Goal: Navigation & Orientation: Find specific page/section

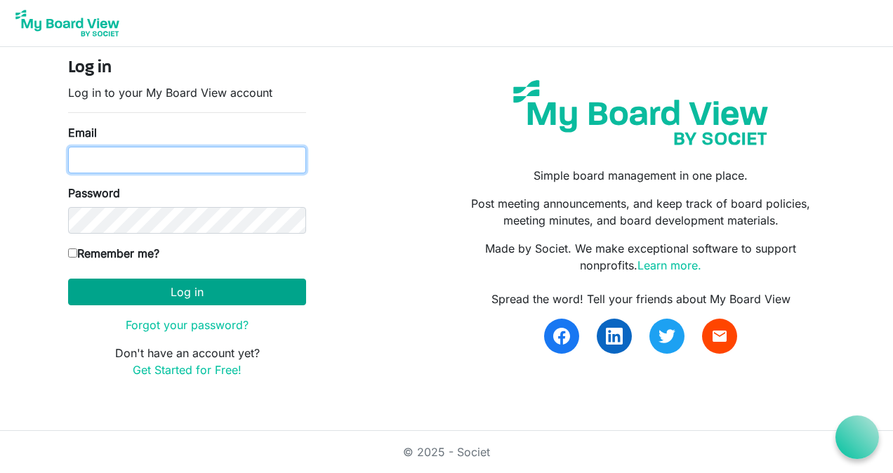
type input "ksmith.beachfront@yahoo.com"
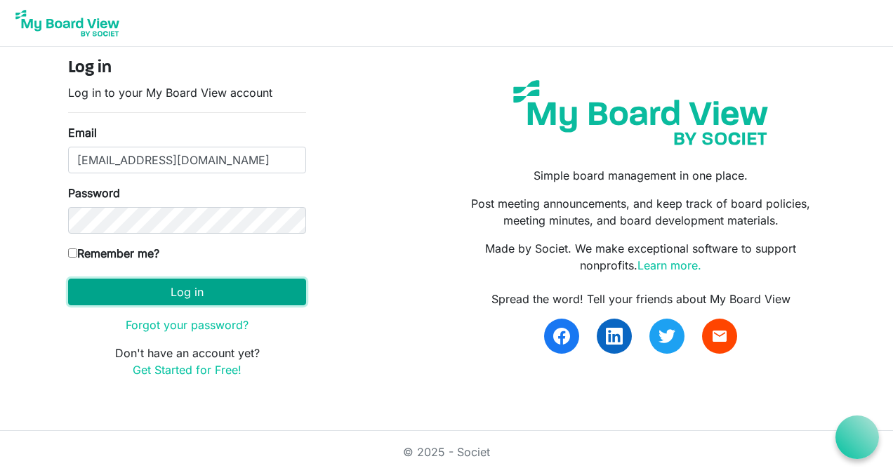
click at [194, 289] on button "Log in" at bounding box center [187, 292] width 238 height 27
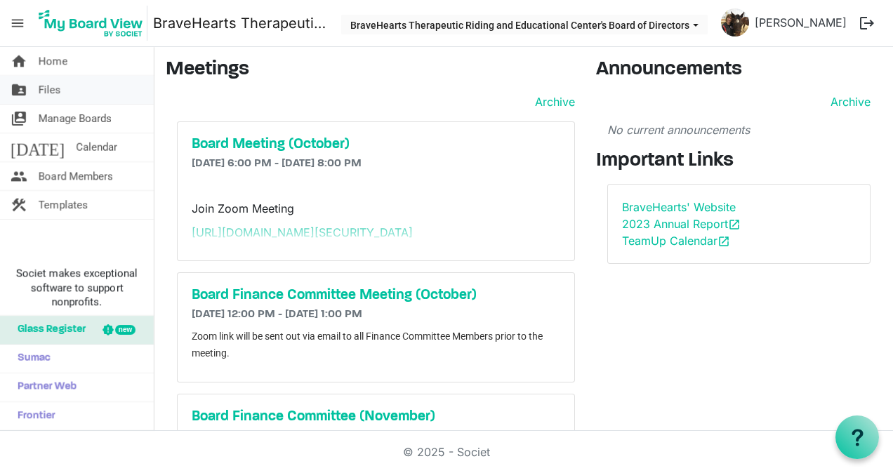
click at [62, 91] on link "folder_shared Files" at bounding box center [77, 90] width 154 height 28
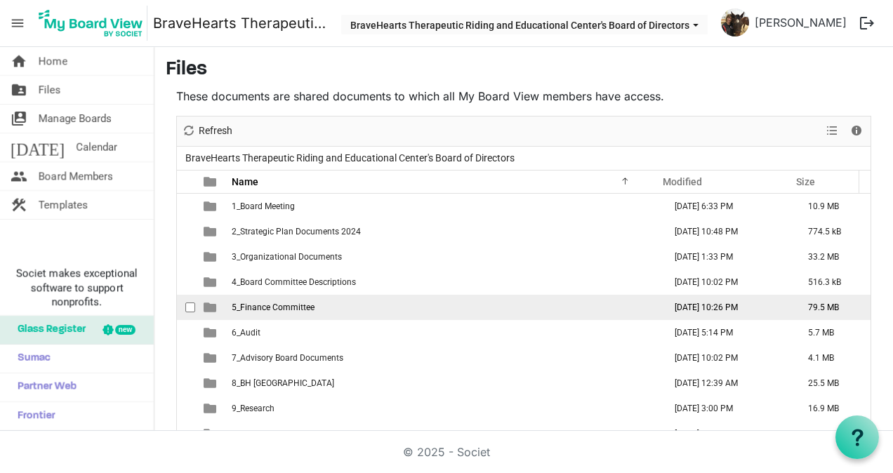
click at [388, 300] on td "5_Finance Committee" at bounding box center [444, 307] width 433 height 25
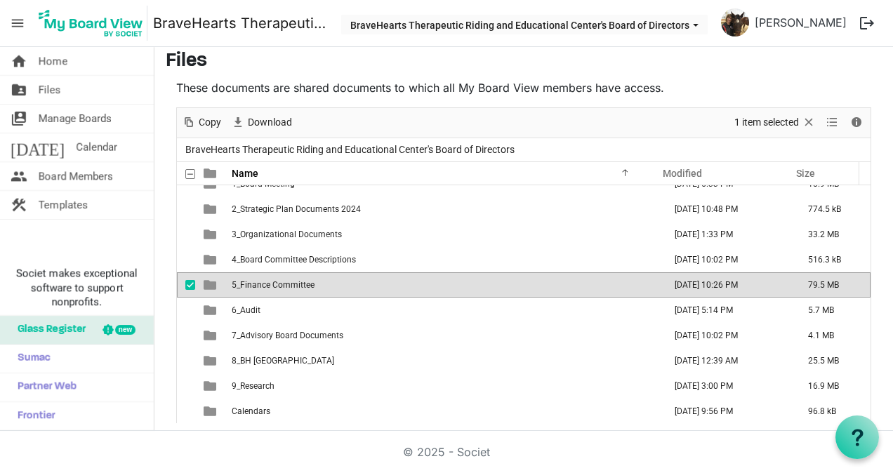
scroll to position [11, 0]
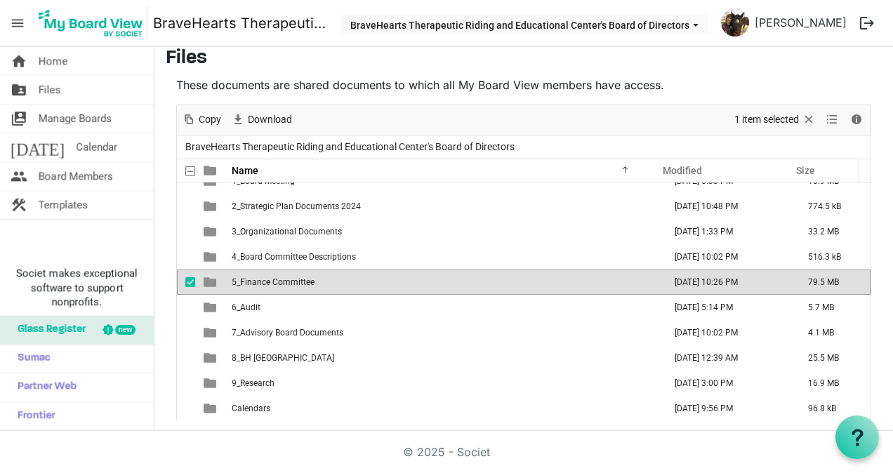
click at [268, 280] on span "5_Finance Committee" at bounding box center [273, 282] width 83 height 10
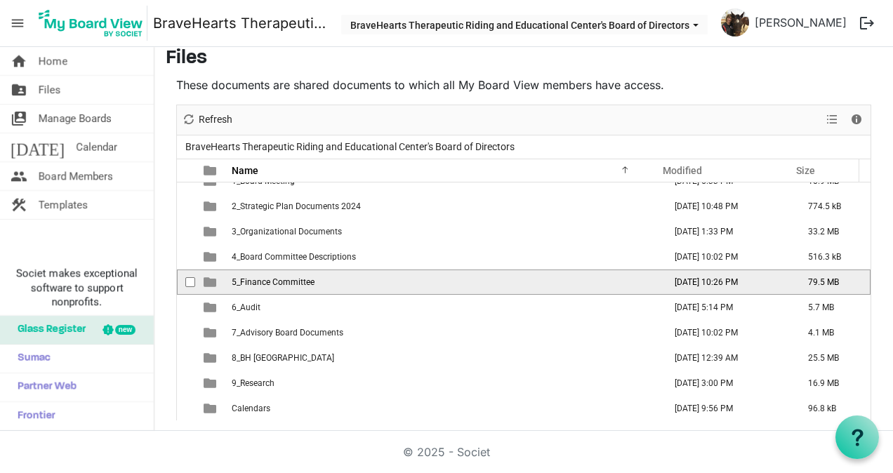
click at [268, 280] on span "5_Finance Committee" at bounding box center [273, 282] width 83 height 10
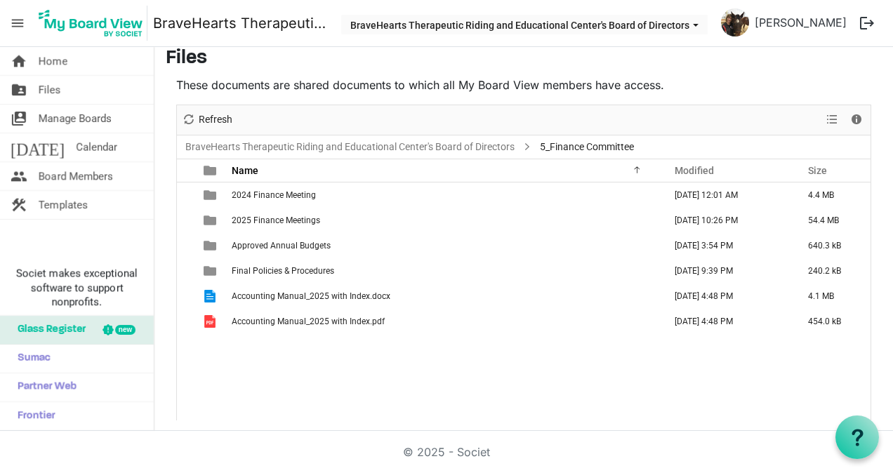
scroll to position [0, 0]
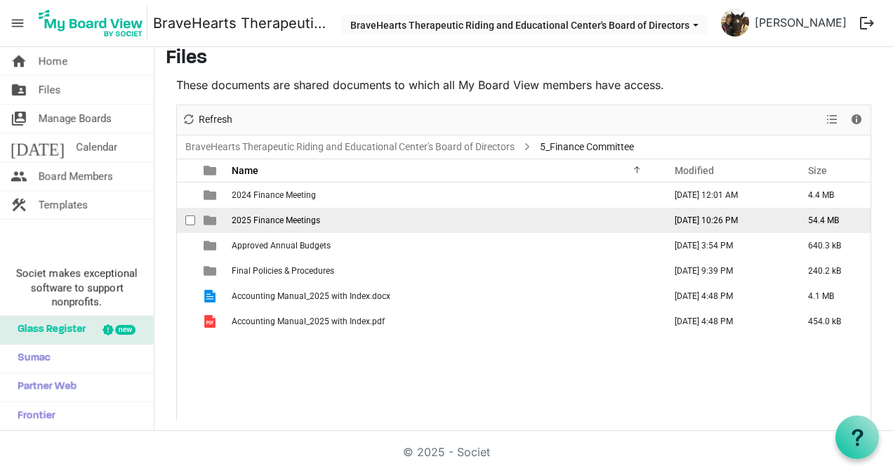
click at [314, 216] on span "2025 Finance Meetings" at bounding box center [276, 221] width 88 height 10
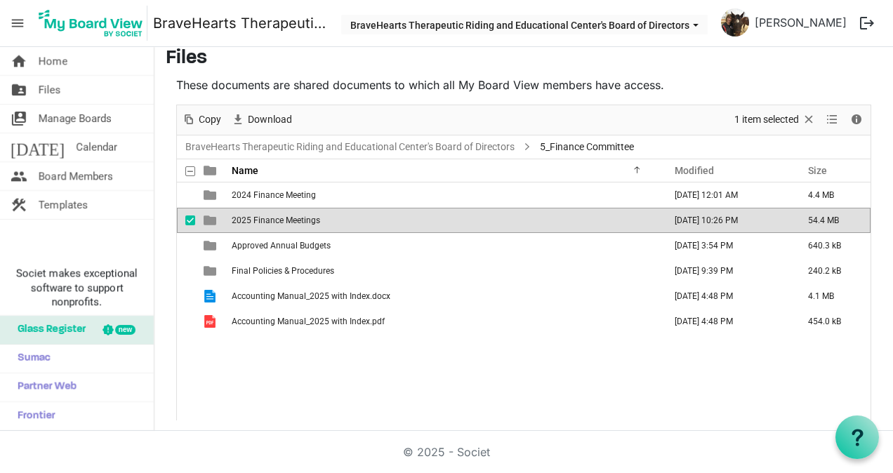
click at [314, 216] on span "2025 Finance Meetings" at bounding box center [276, 221] width 88 height 10
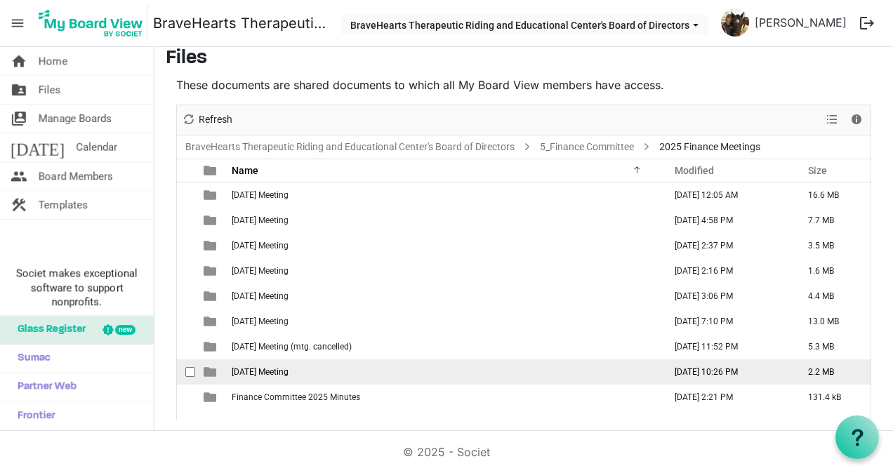
click at [289, 367] on span "[DATE] Meeting" at bounding box center [260, 372] width 57 height 10
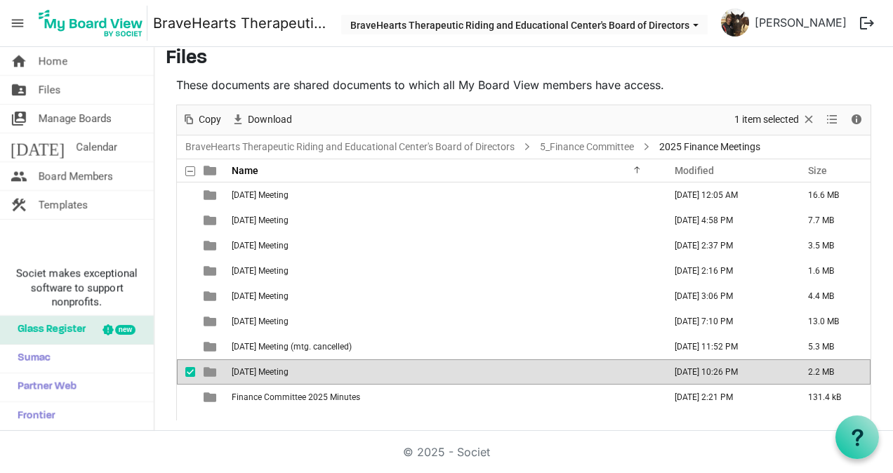
click at [289, 367] on span "[DATE] Meeting" at bounding box center [260, 372] width 57 height 10
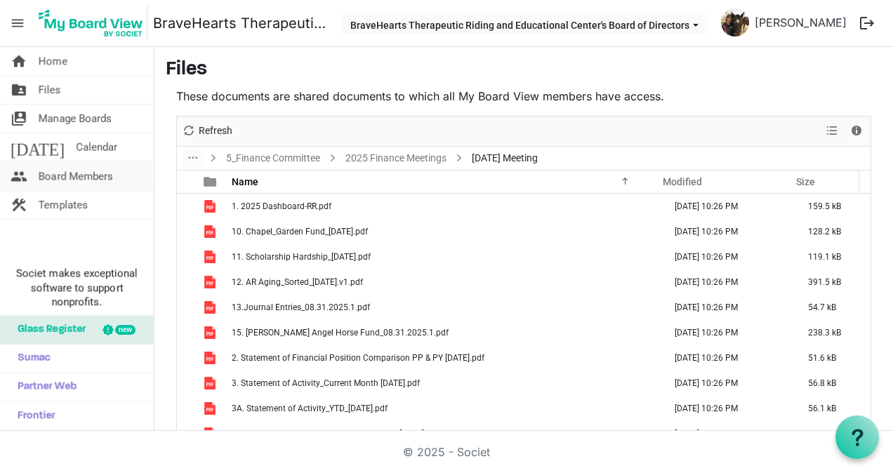
click at [107, 180] on span "Board Members" at bounding box center [76, 176] width 74 height 28
